Goal: Information Seeking & Learning: Learn about a topic

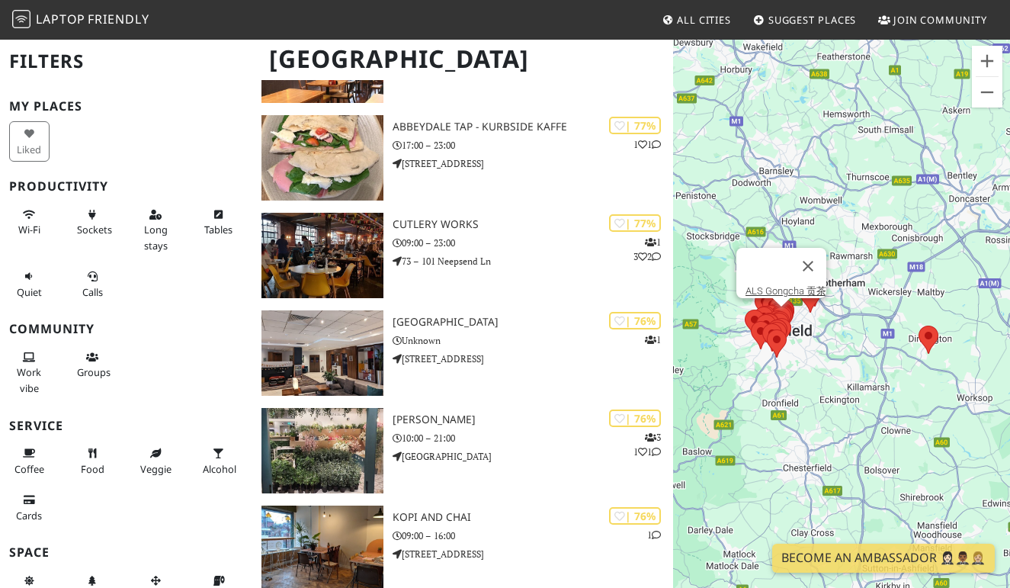
scroll to position [982, 0]
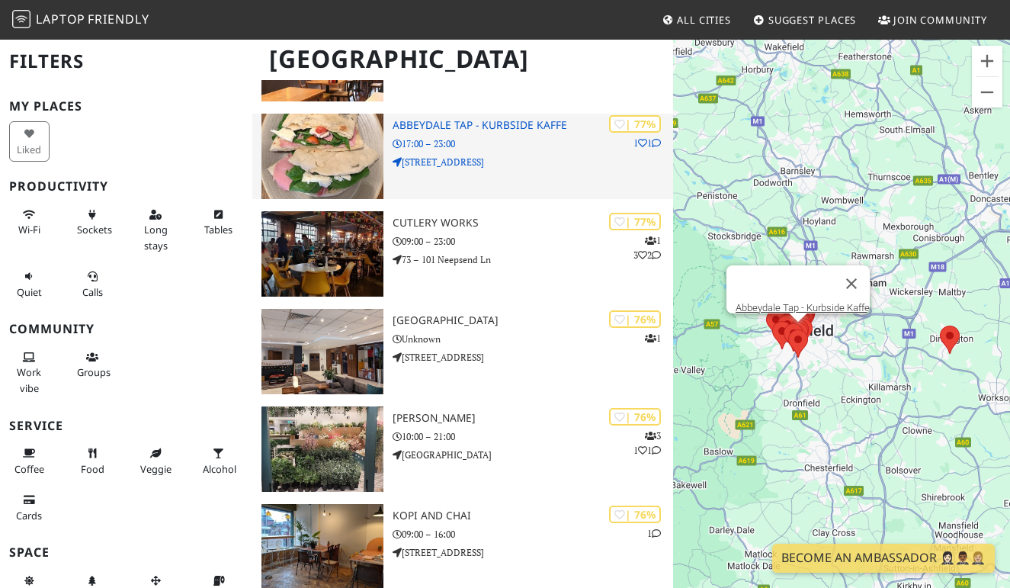
click at [507, 119] on h3 "Abbeydale Tap - Kurbside Kaffe" at bounding box center [533, 125] width 281 height 13
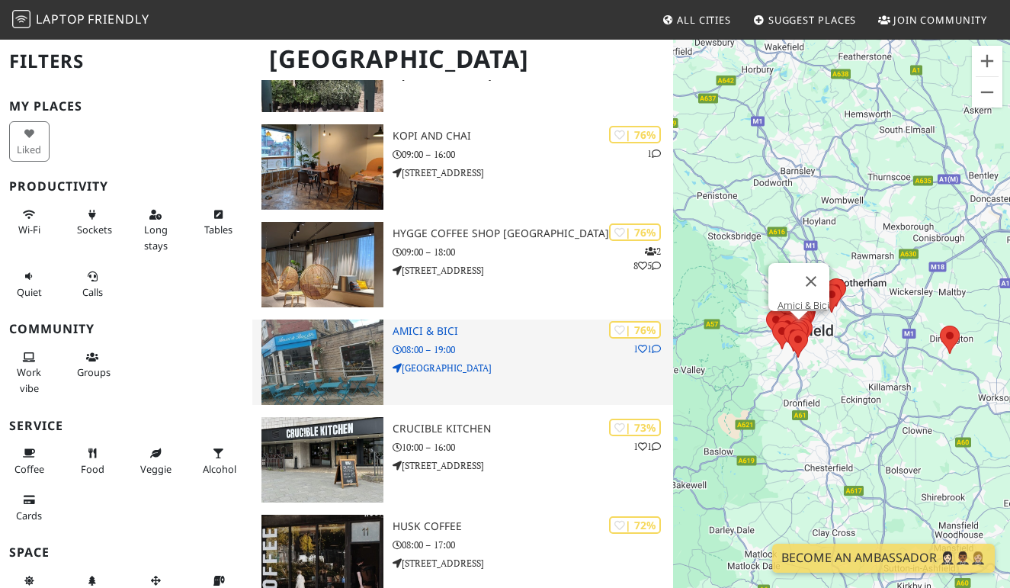
scroll to position [1367, 0]
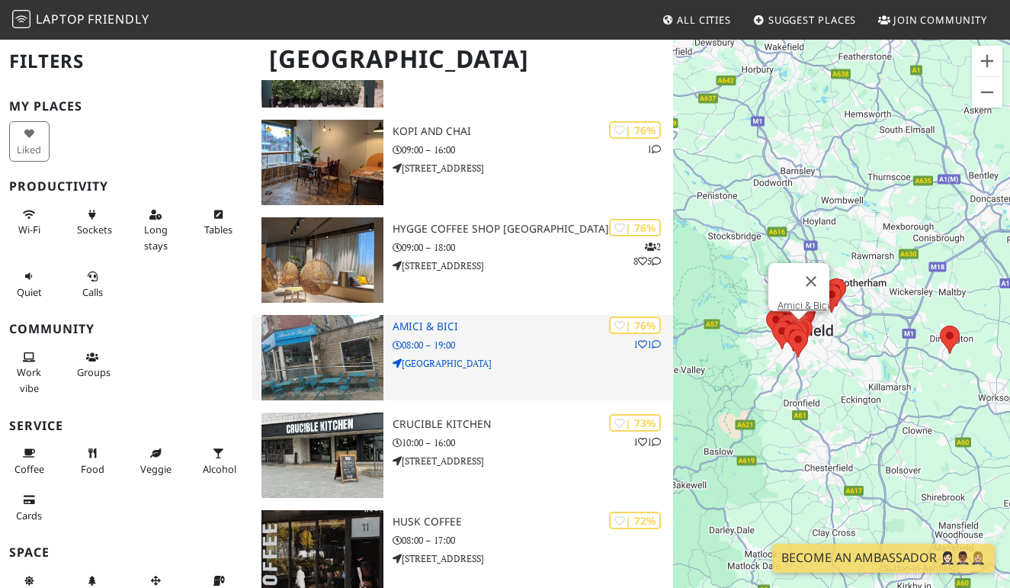
click at [496, 345] on p "08:00 – 19:00" at bounding box center [533, 345] width 281 height 14
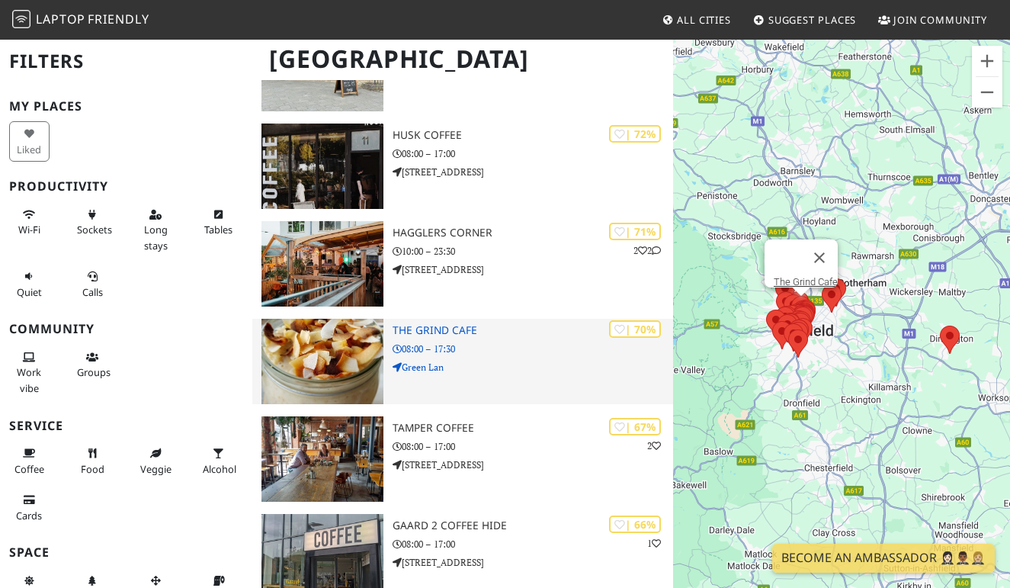
scroll to position [1760, 0]
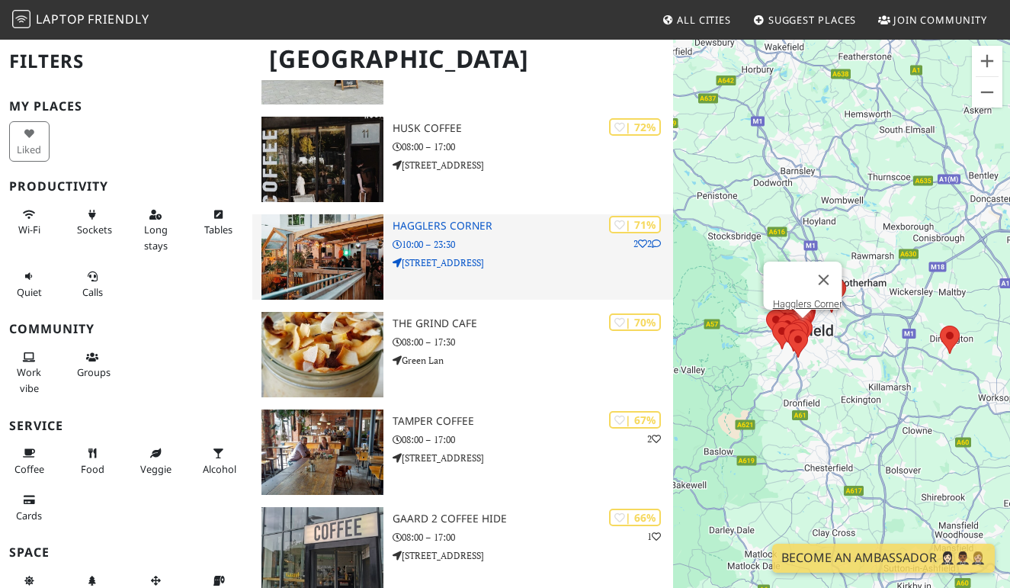
click at [515, 259] on p "586 Queens Road" at bounding box center [533, 262] width 281 height 14
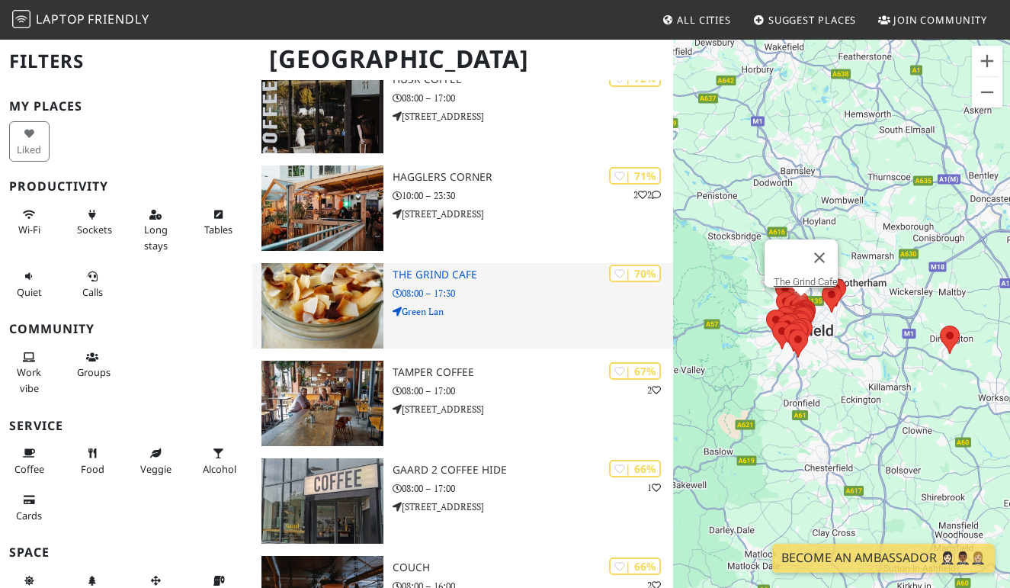
scroll to position [1810, 0]
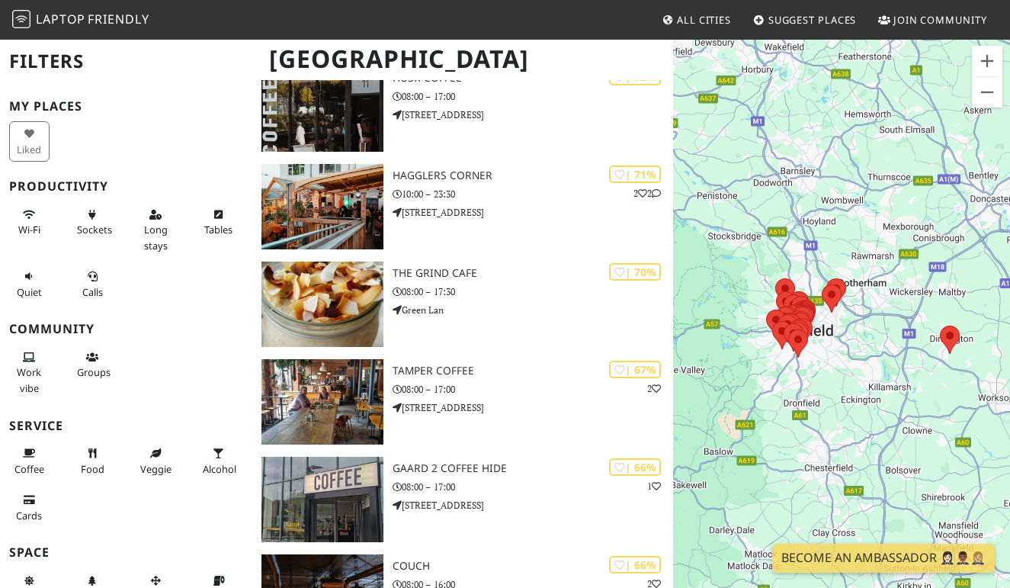
click at [843, 317] on div at bounding box center [841, 332] width 337 height 588
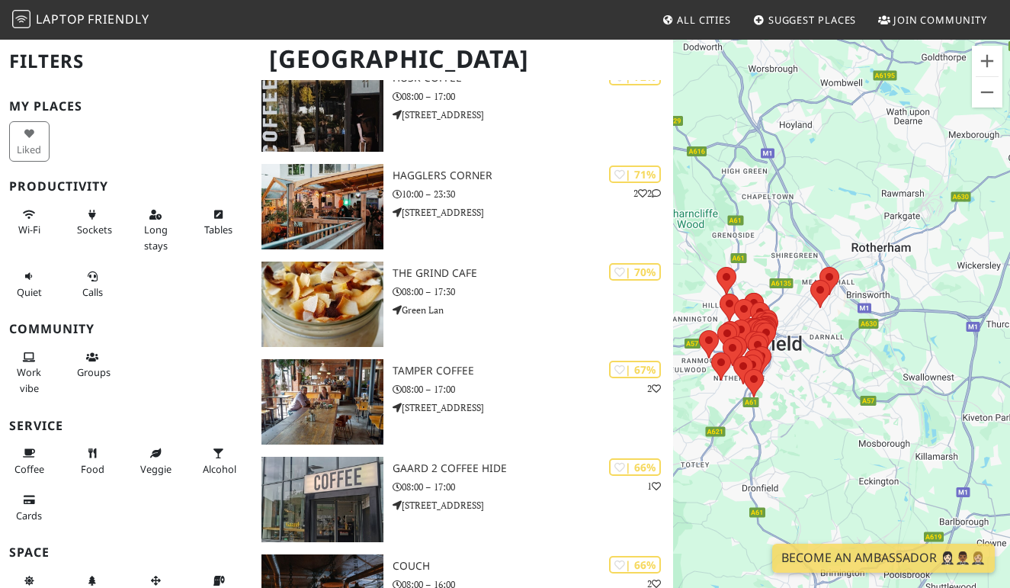
click at [855, 326] on div at bounding box center [841, 332] width 337 height 588
click at [855, 325] on div at bounding box center [841, 332] width 337 height 588
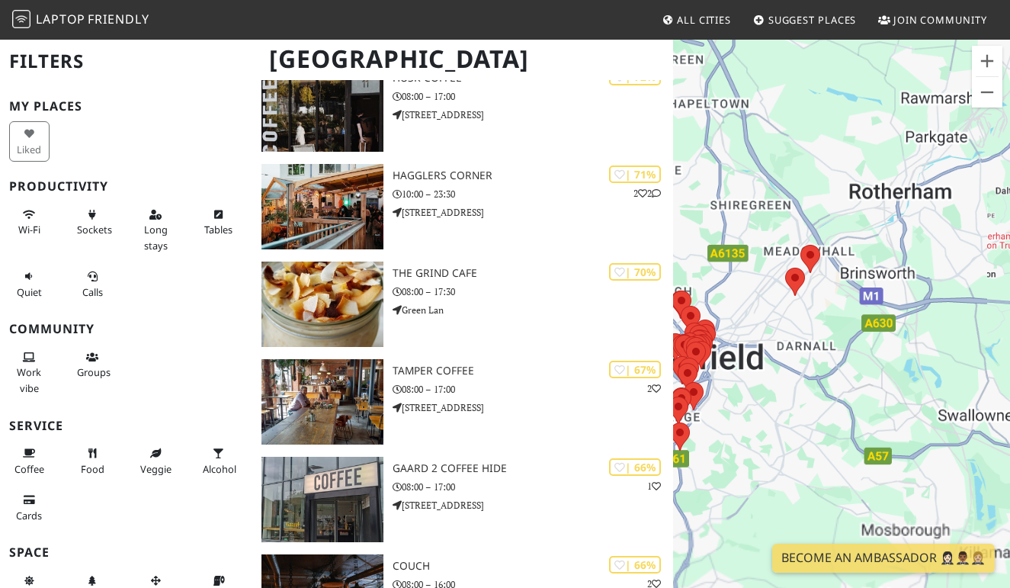
drag, startPoint x: 855, startPoint y: 325, endPoint x: 840, endPoint y: 334, distance: 17.8
click at [855, 325] on div at bounding box center [841, 332] width 337 height 588
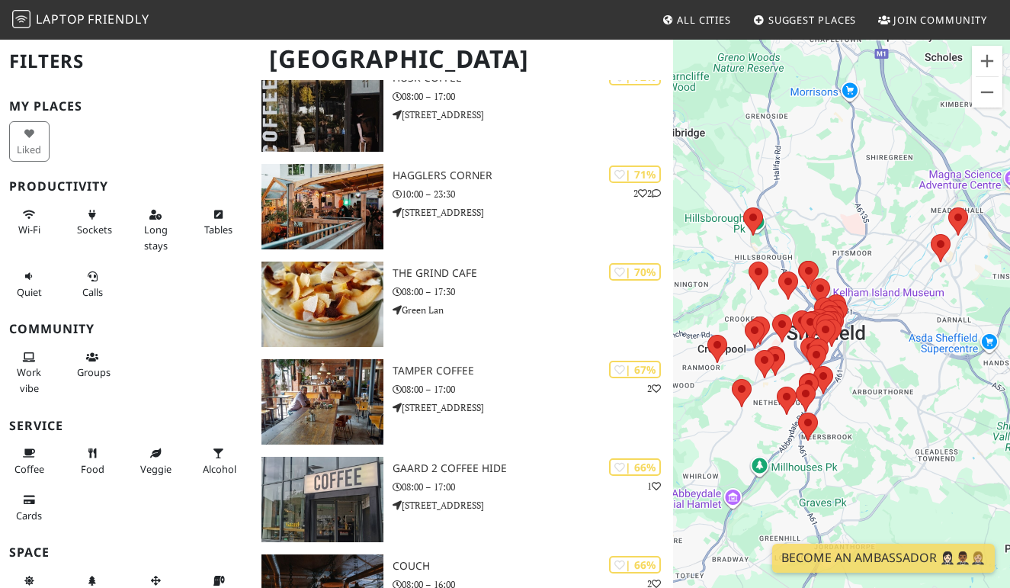
drag, startPoint x: 776, startPoint y: 348, endPoint x: 861, endPoint y: 321, distance: 89.5
click at [940, 316] on div at bounding box center [841, 332] width 337 height 588
click at [869, 321] on div at bounding box center [841, 332] width 337 height 588
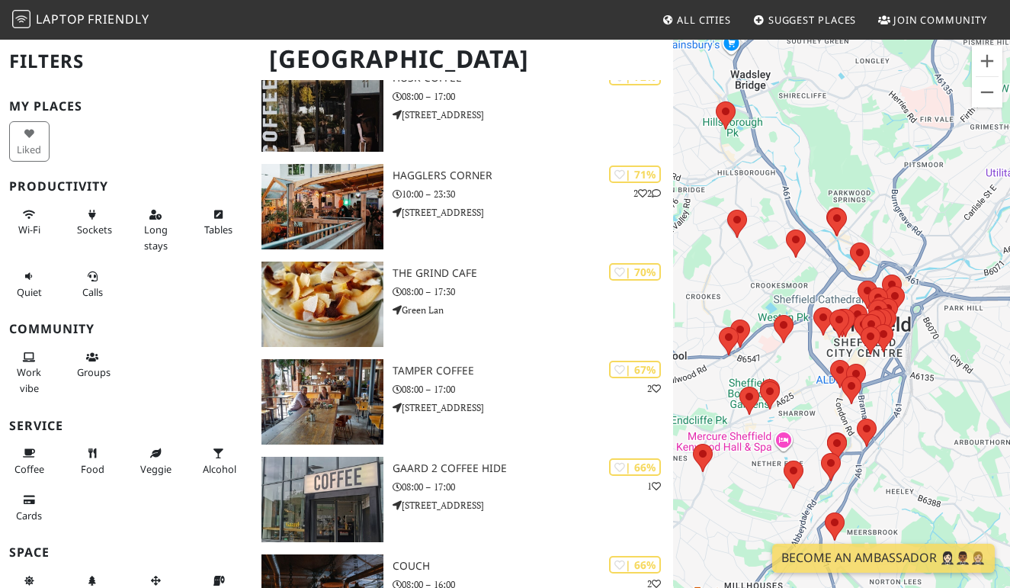
drag, startPoint x: 840, startPoint y: 323, endPoint x: 929, endPoint y: 304, distance: 91.1
click at [934, 302] on div at bounding box center [841, 332] width 337 height 588
click at [811, 294] on div at bounding box center [841, 332] width 337 height 588
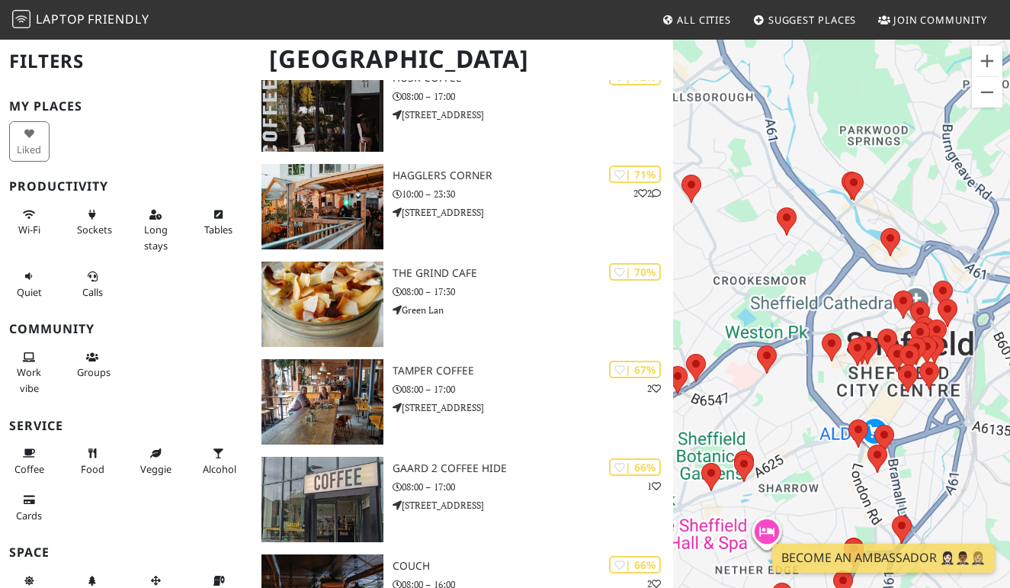
click at [811, 294] on div at bounding box center [841, 332] width 337 height 588
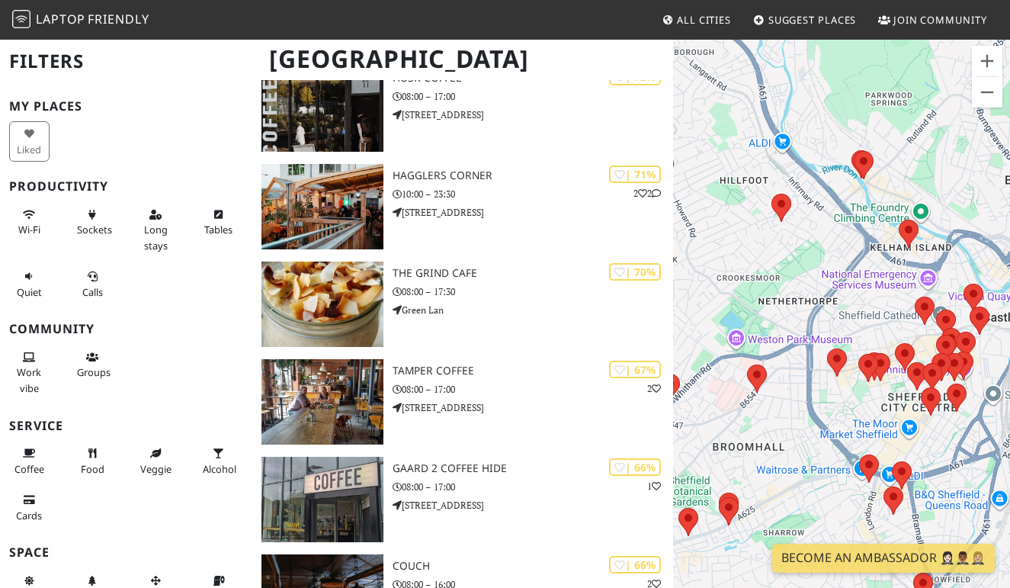
click at [845, 303] on div at bounding box center [841, 332] width 337 height 588
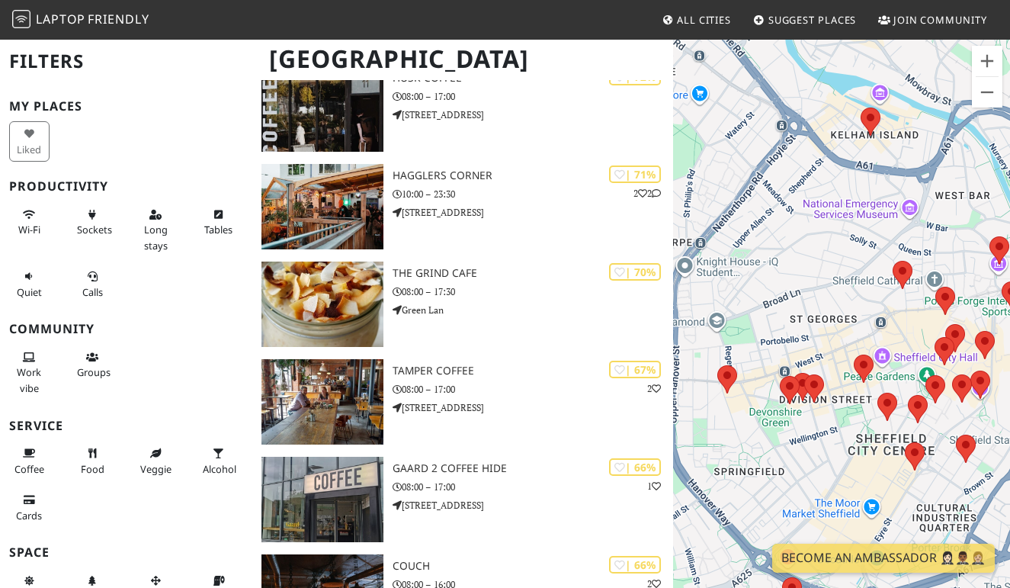
drag, startPoint x: 891, startPoint y: 323, endPoint x: 779, endPoint y: 263, distance: 126.6
click at [779, 263] on div at bounding box center [841, 332] width 337 height 588
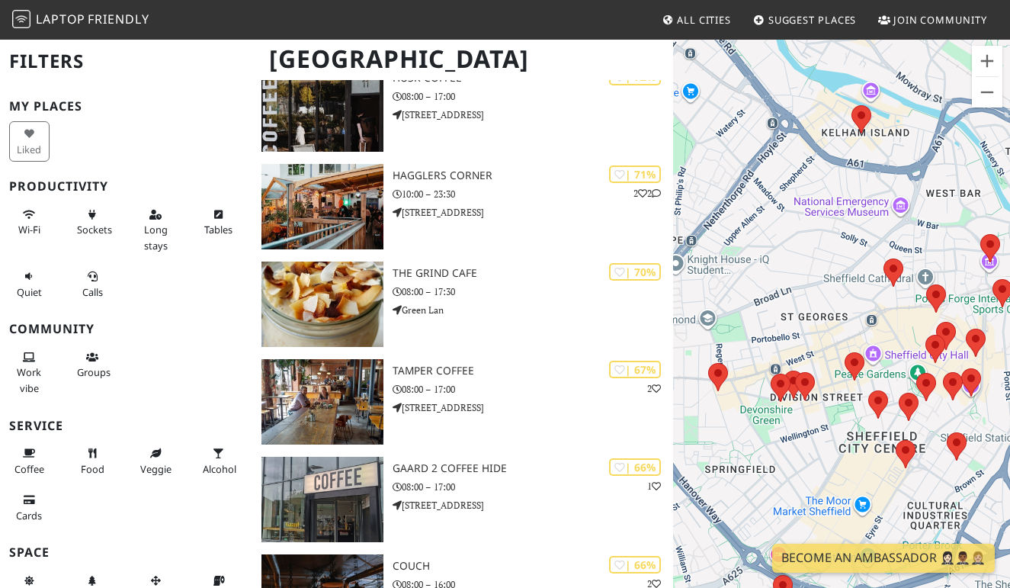
click at [832, 286] on div at bounding box center [841, 332] width 337 height 588
click at [832, 287] on div at bounding box center [841, 332] width 337 height 588
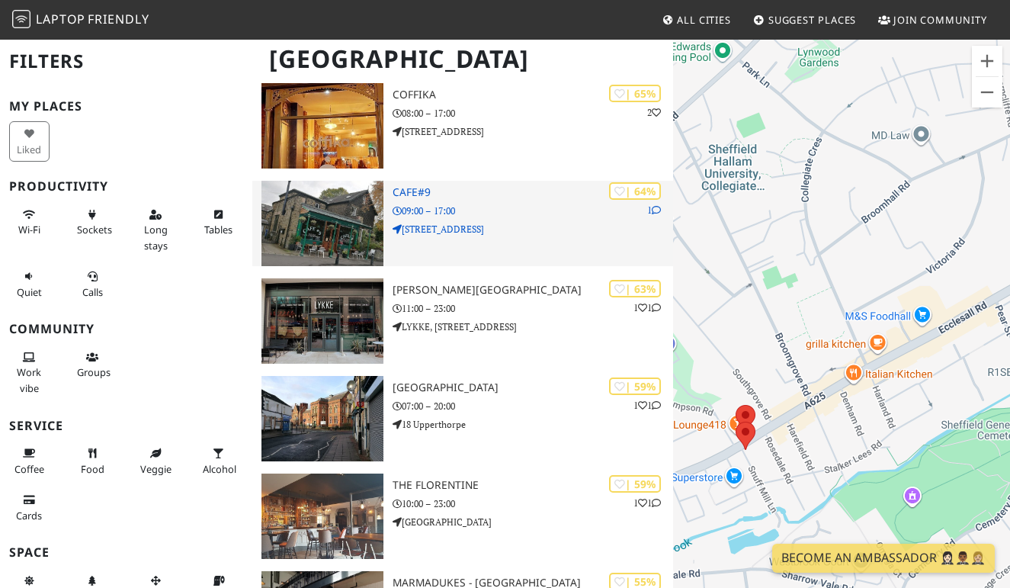
scroll to position [2381, 0]
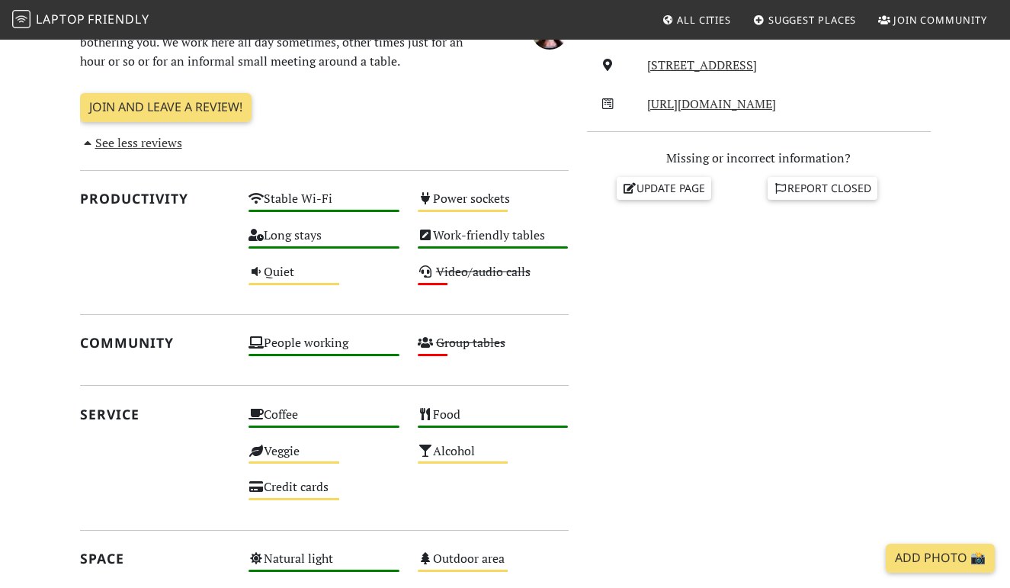
scroll to position [583, 0]
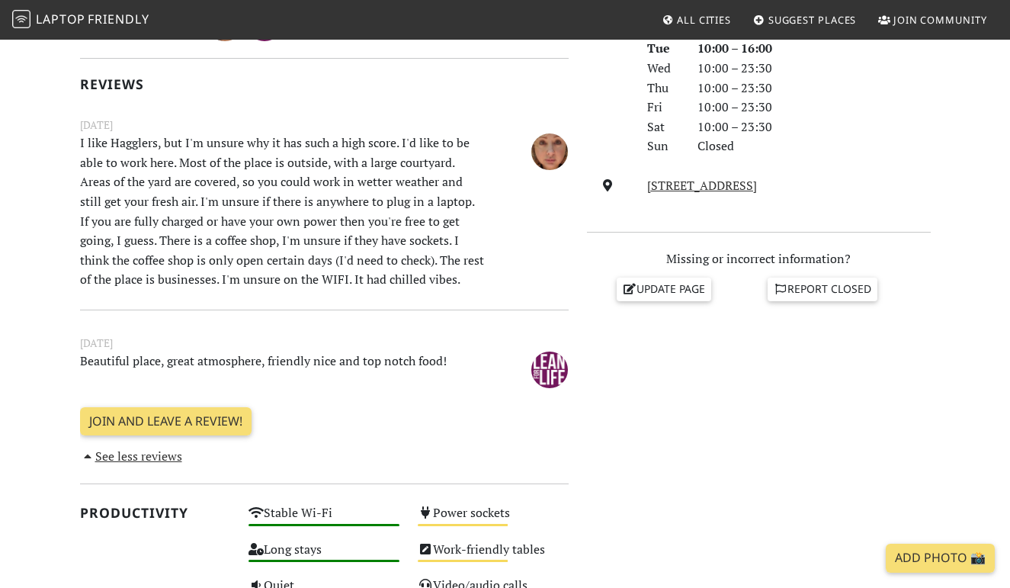
scroll to position [450, 0]
